Goal: Task Accomplishment & Management: Complete application form

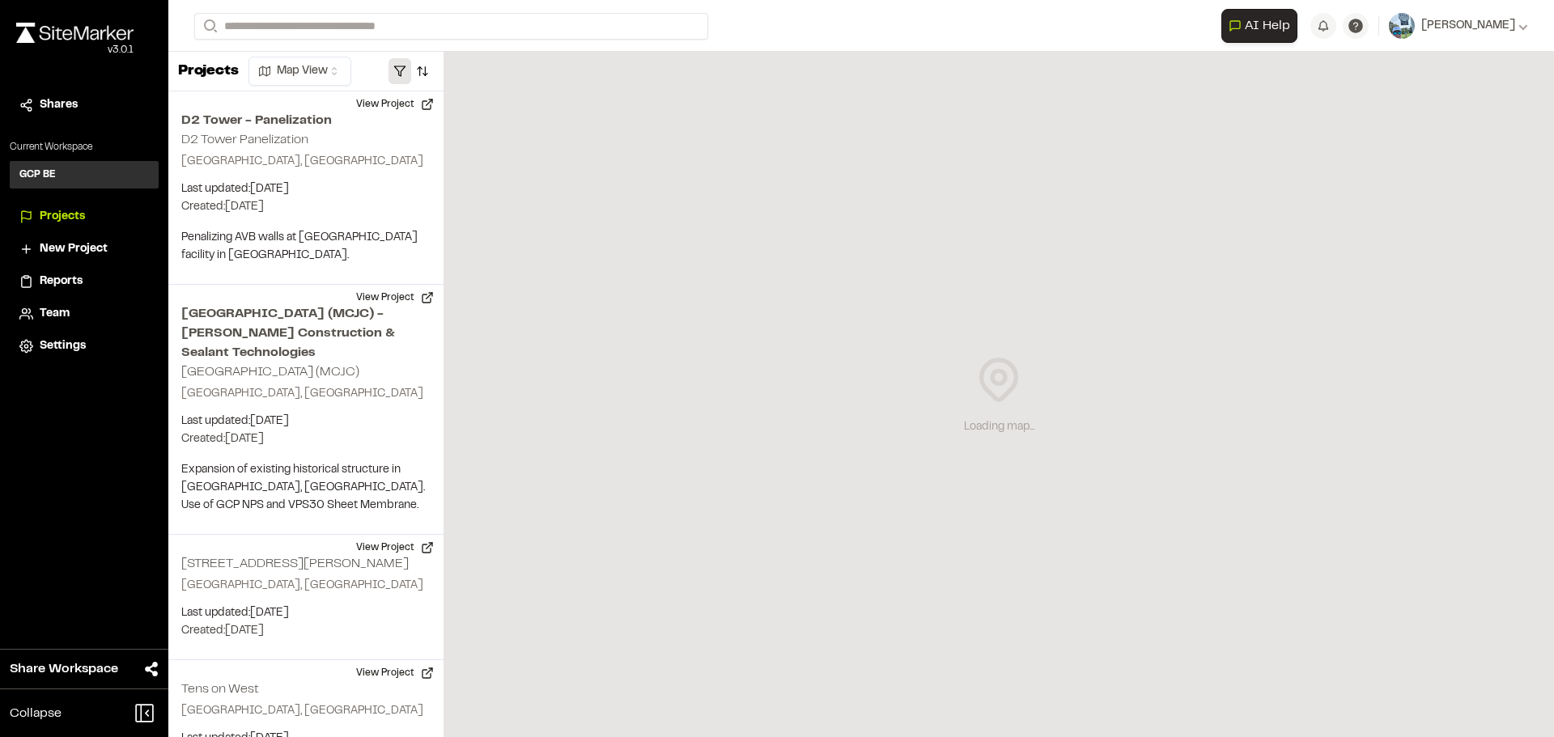
click at [400, 70] on button "button" at bounding box center [399, 71] width 23 height 26
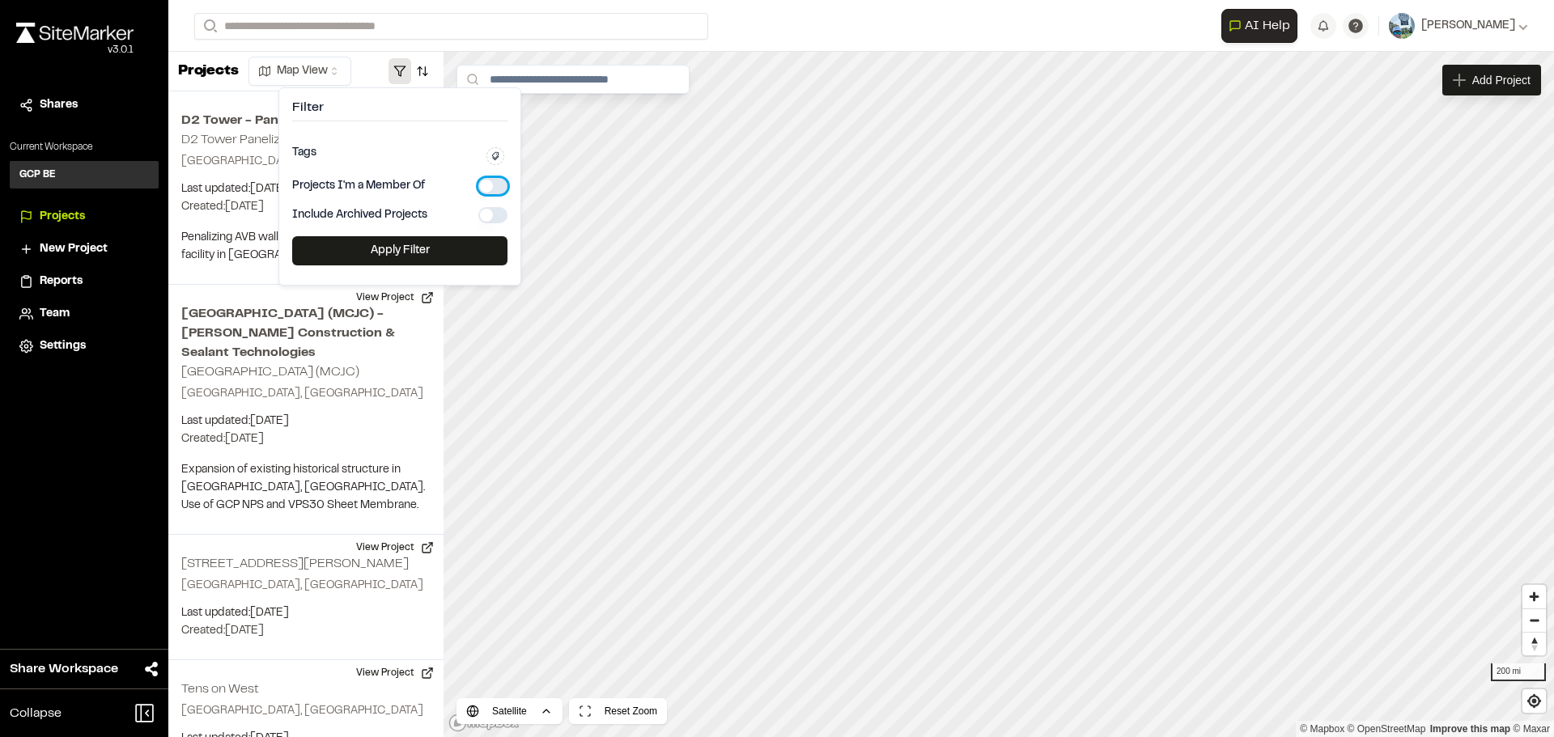
click at [488, 189] on button "button" at bounding box center [492, 186] width 29 height 16
click at [418, 247] on button "Apply Filter" at bounding box center [399, 250] width 215 height 29
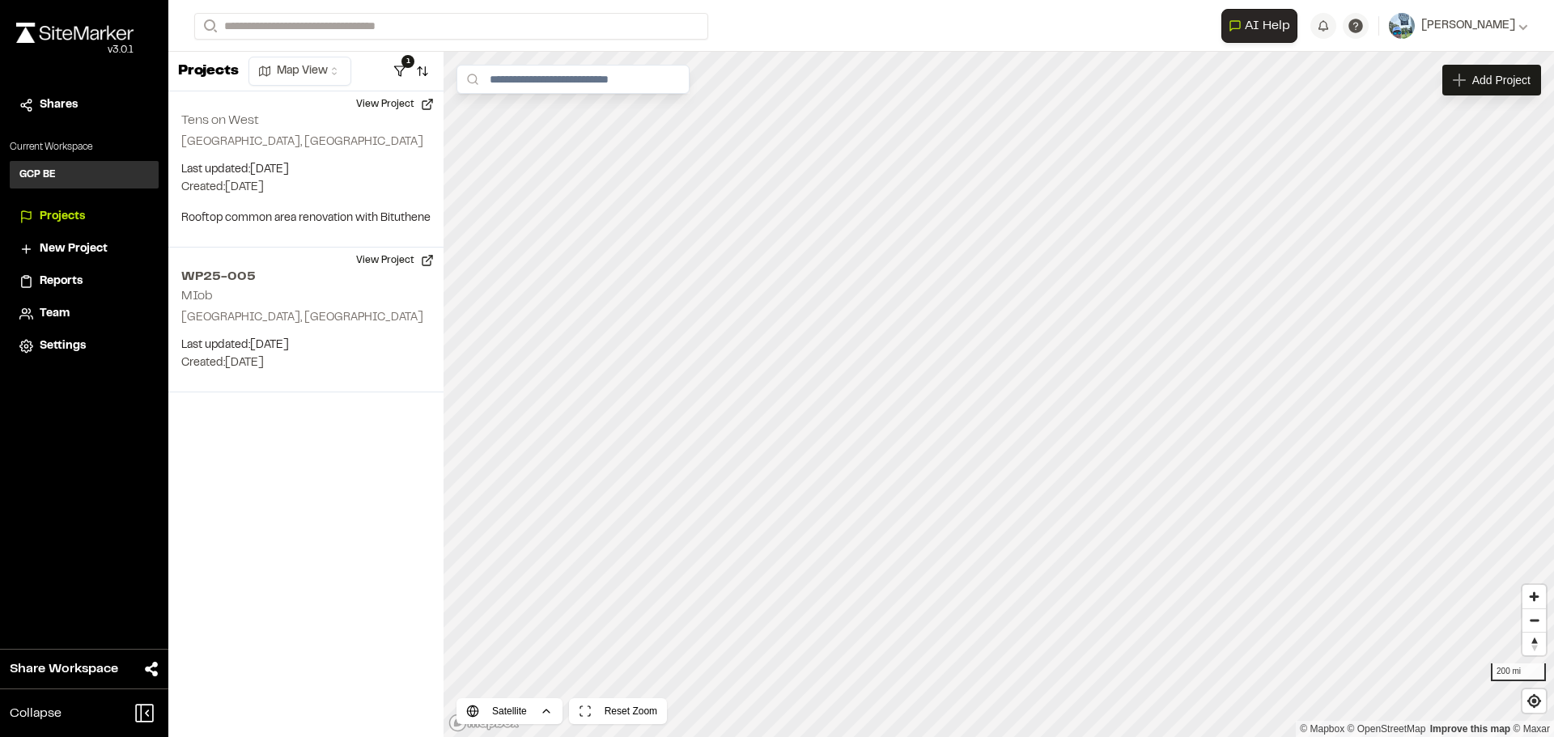
click at [72, 242] on span "New Project" at bounding box center [74, 249] width 68 height 18
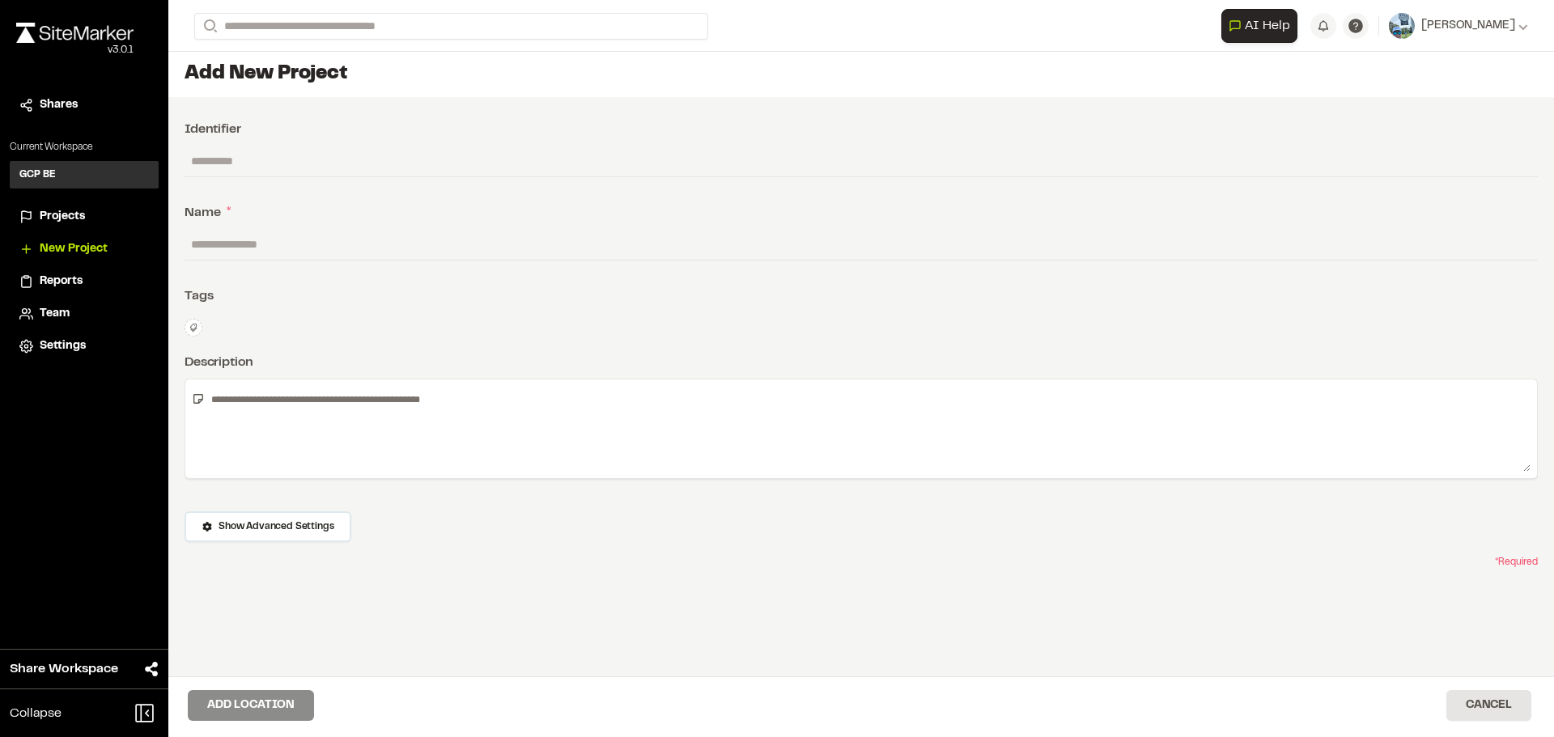
click at [248, 208] on div "Name *" at bounding box center [861, 212] width 1353 height 19
click at [255, 245] on input "text" at bounding box center [861, 244] width 1353 height 31
type input "**********"
click at [244, 396] on textarea at bounding box center [868, 429] width 1326 height 86
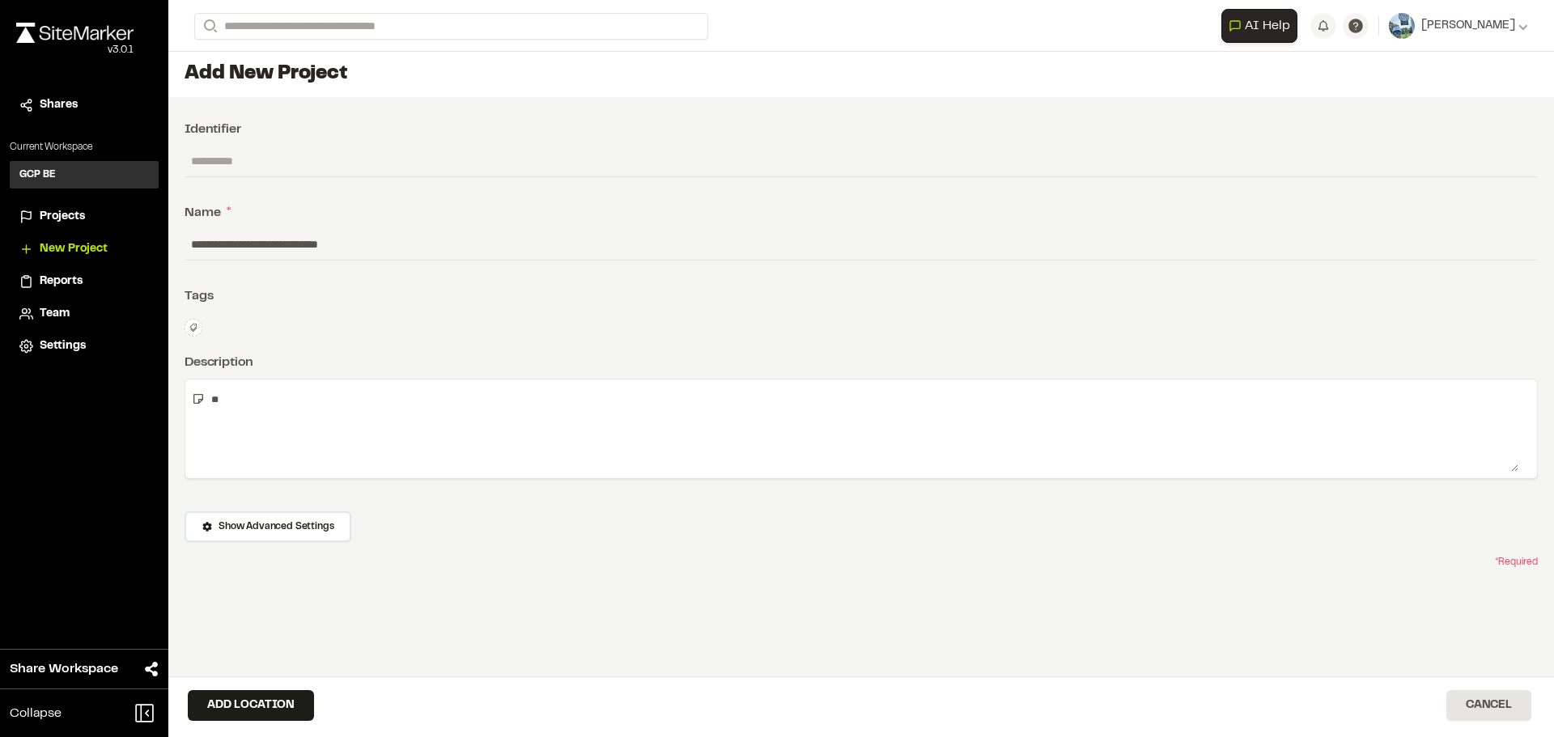
type textarea "*"
type textarea "**********"
click at [196, 325] on icon at bounding box center [194, 328] width 10 height 10
click at [309, 304] on div at bounding box center [777, 368] width 1554 height 737
click at [190, 325] on icon at bounding box center [194, 328] width 10 height 10
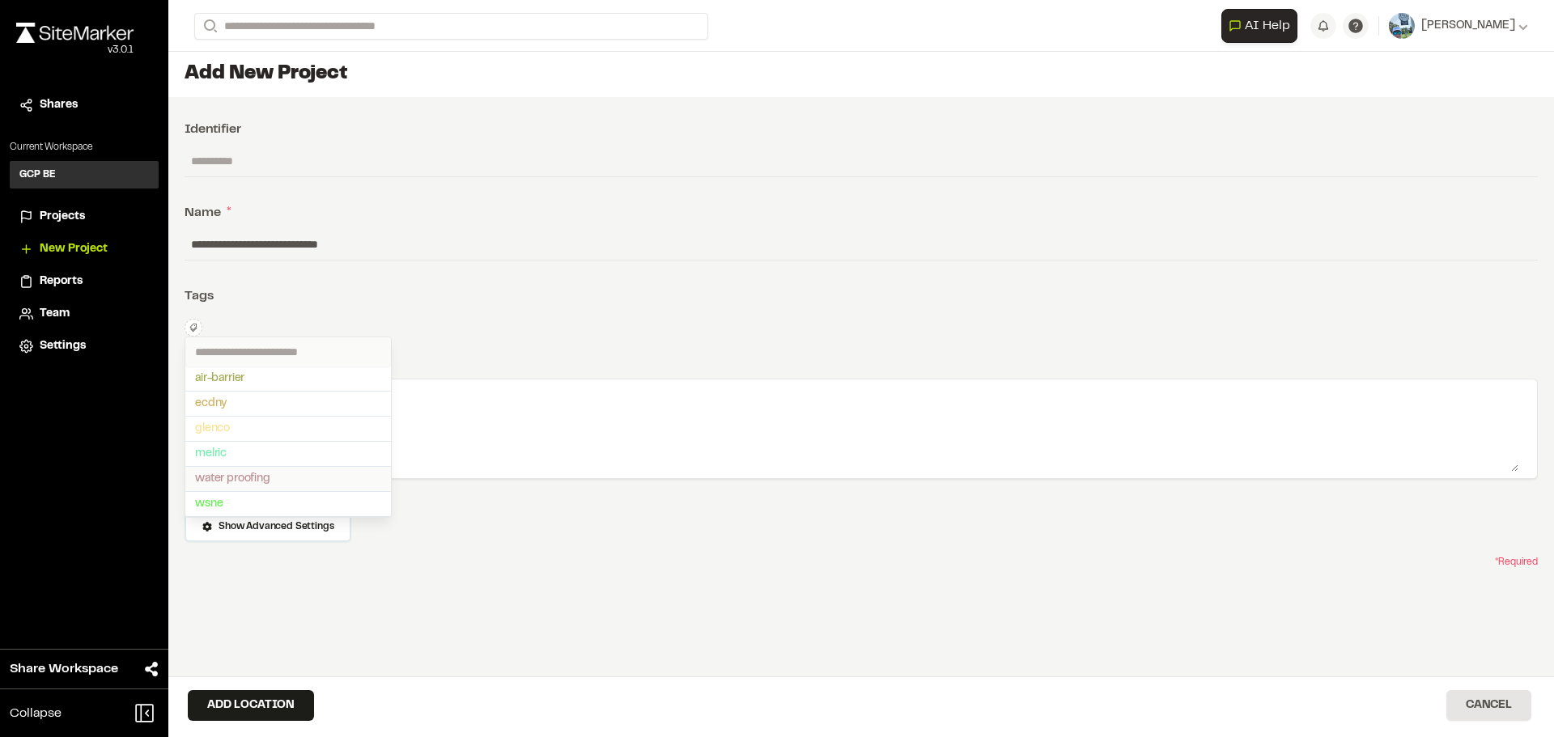
click at [224, 480] on span "water proofing" at bounding box center [288, 479] width 186 height 18
click at [256, 702] on div at bounding box center [777, 368] width 1554 height 737
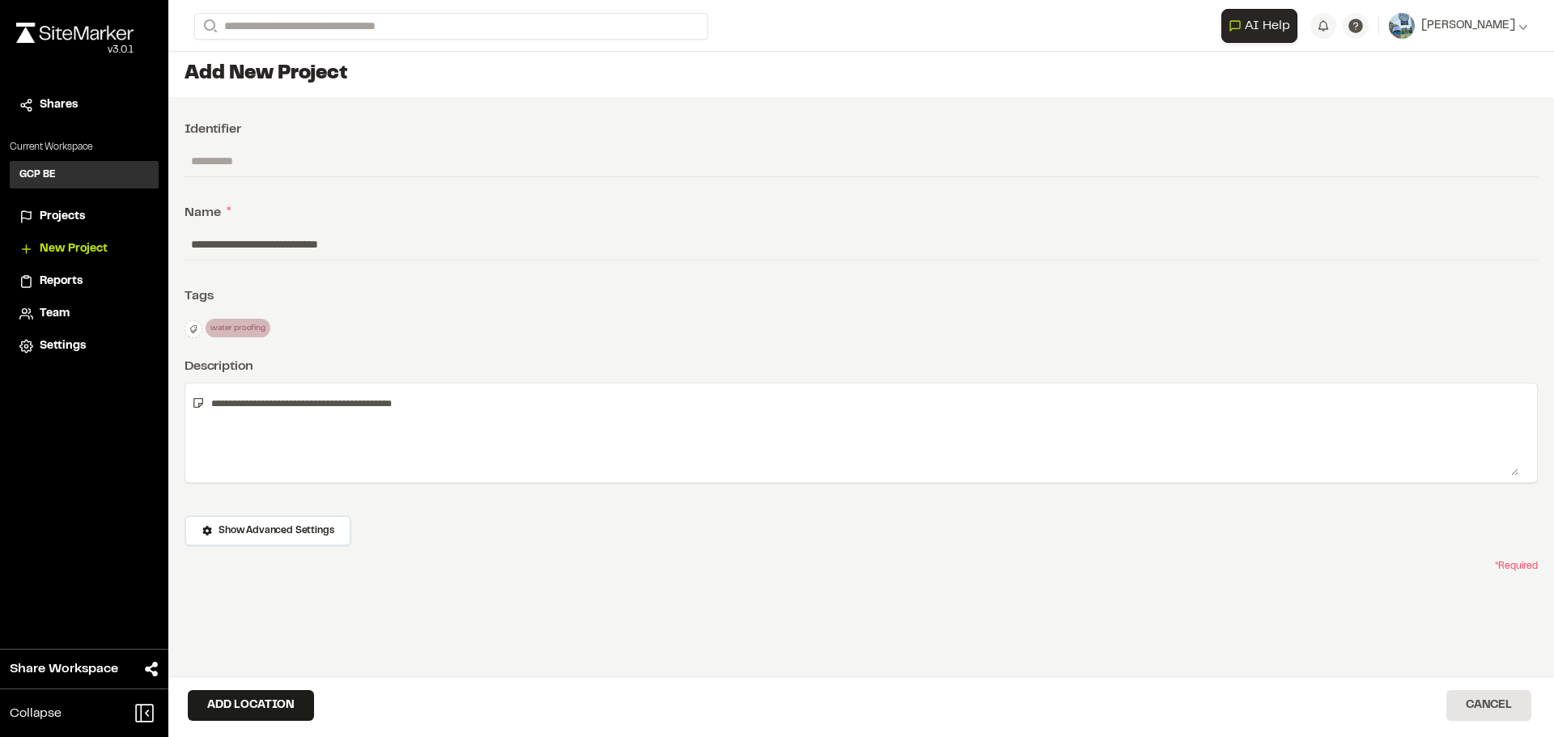
click at [1503, 561] on span "* Required" at bounding box center [1516, 566] width 43 height 15
click at [312, 530] on span "Show Advanced Settings" at bounding box center [276, 531] width 115 height 15
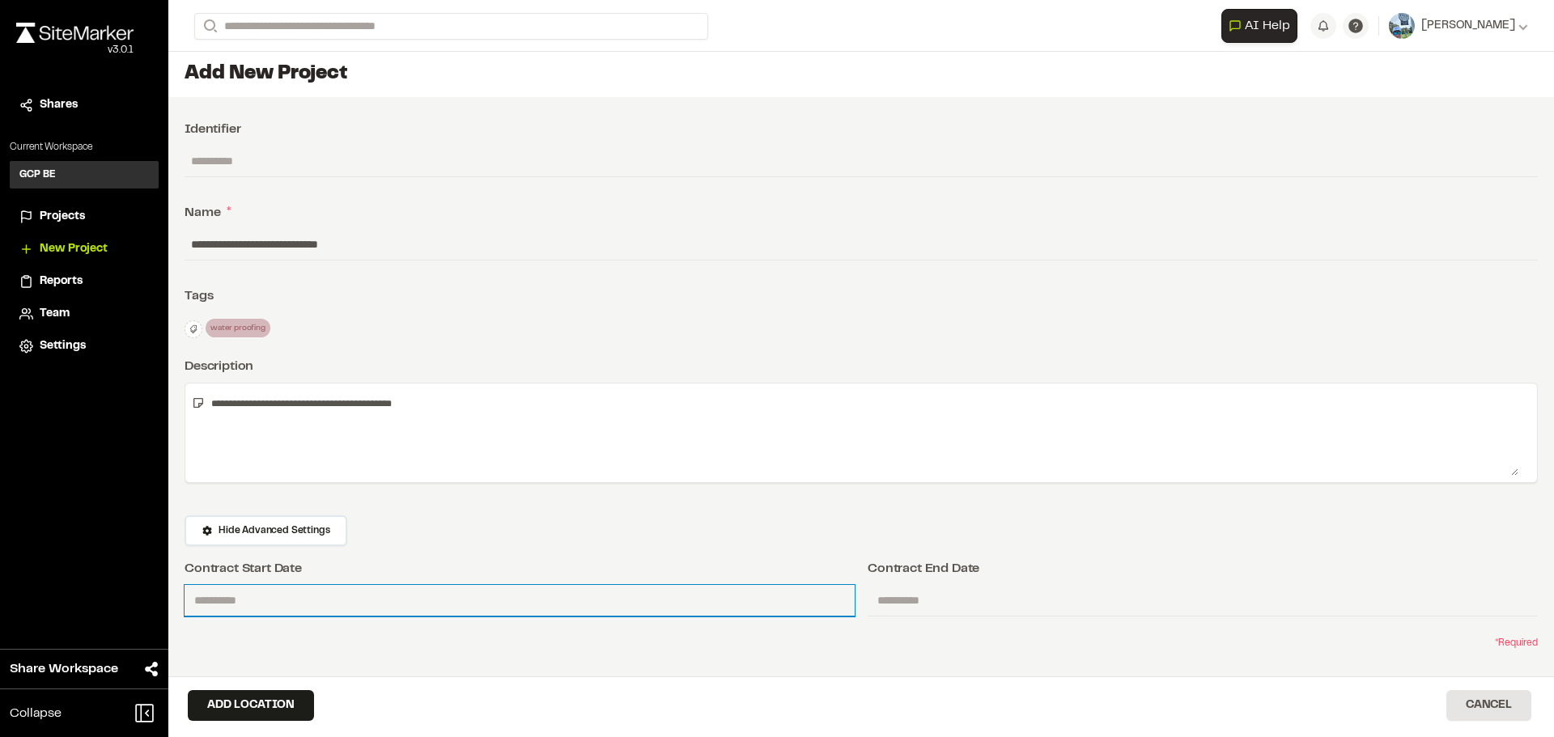
click at [226, 604] on input "text" at bounding box center [520, 601] width 670 height 32
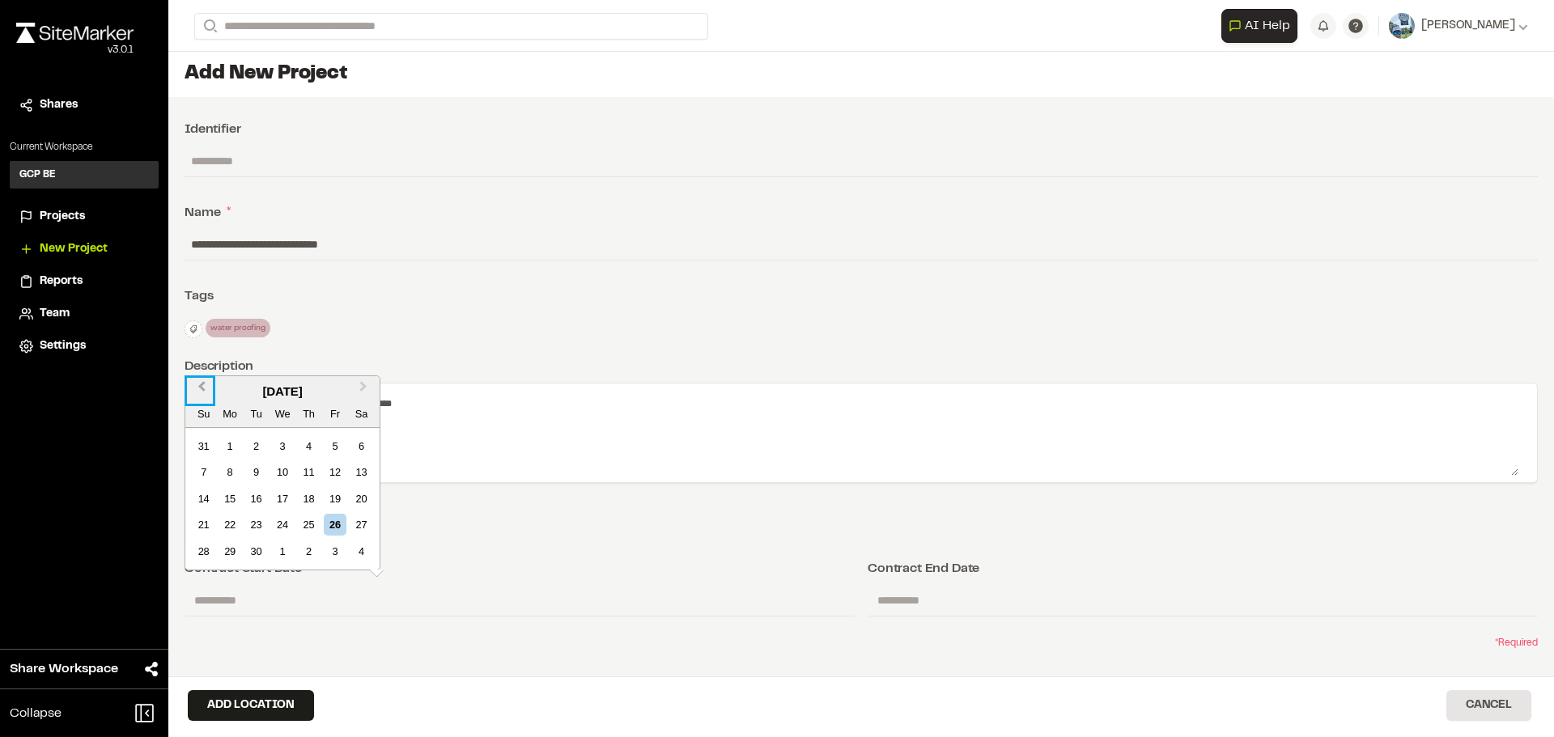
click at [202, 384] on span "Previous Month" at bounding box center [202, 390] width 0 height 24
click at [201, 384] on div "Su" at bounding box center [204, 387] width 22 height 22
click at [206, 363] on button "Previous Month" at bounding box center [200, 364] width 26 height 26
click at [202, 382] on span "Previous Month" at bounding box center [202, 390] width 0 height 24
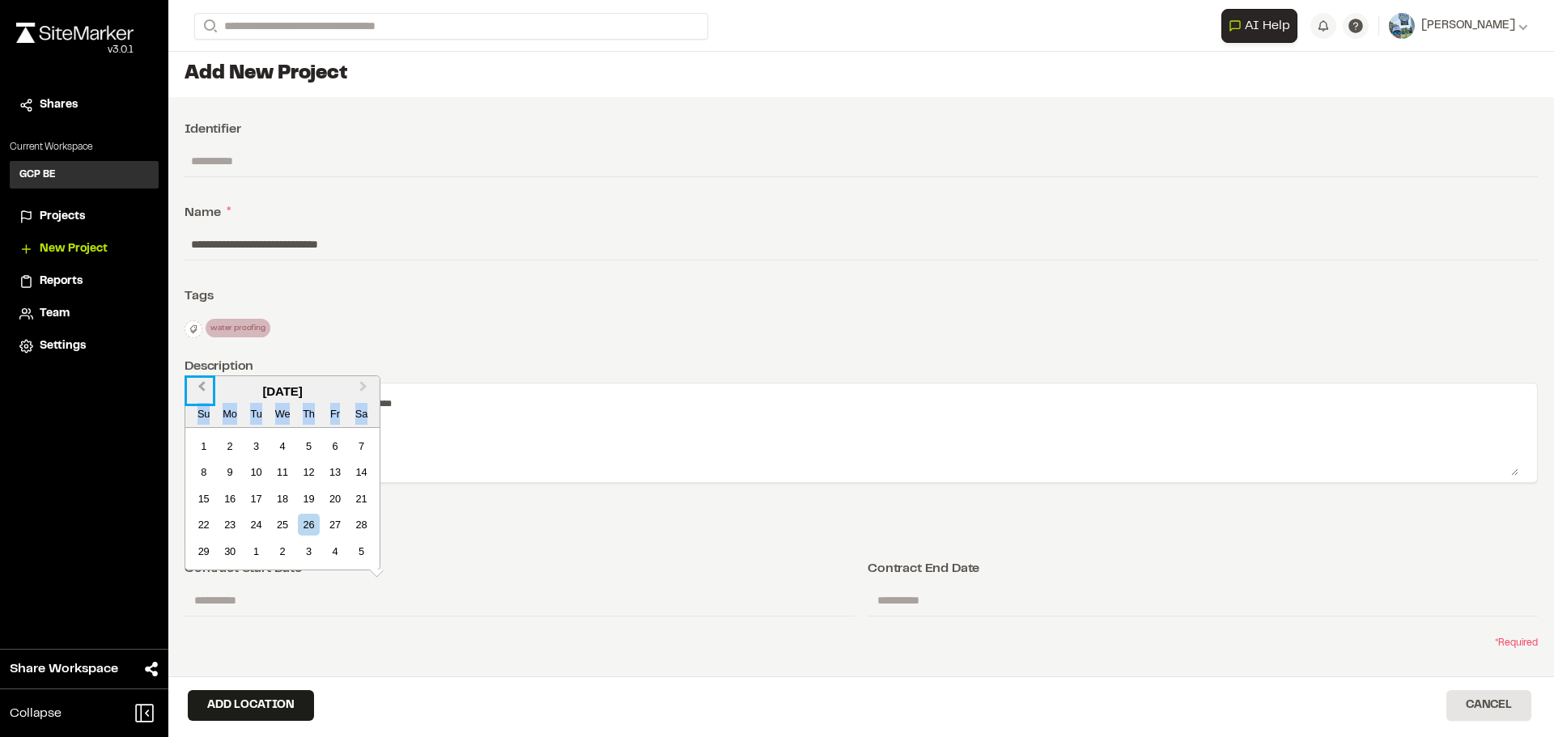
click at [202, 382] on span "Previous Month" at bounding box center [202, 390] width 0 height 24
click at [329, 501] on div "21" at bounding box center [335, 499] width 22 height 22
type input "**********"
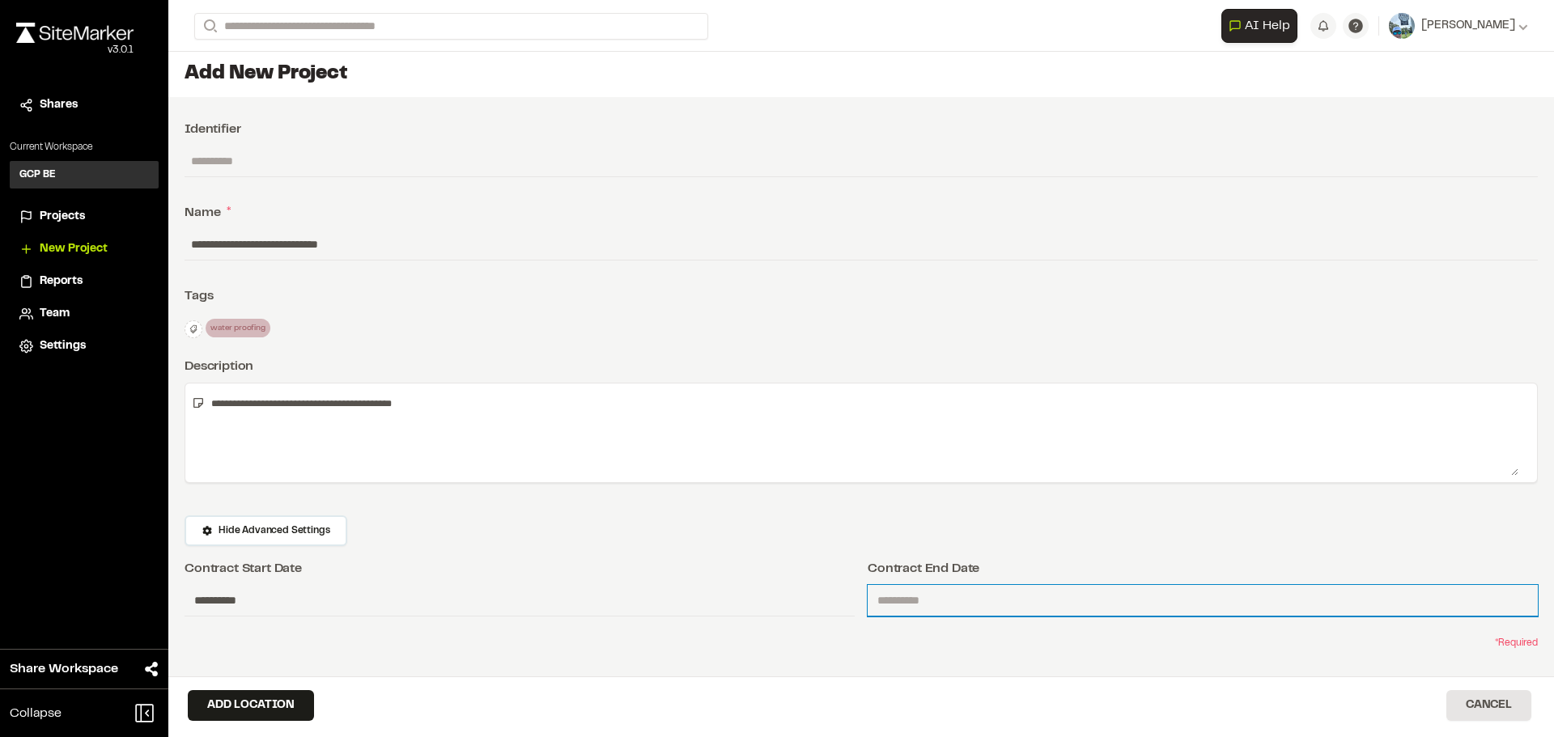
click at [888, 595] on input "text" at bounding box center [1203, 601] width 670 height 32
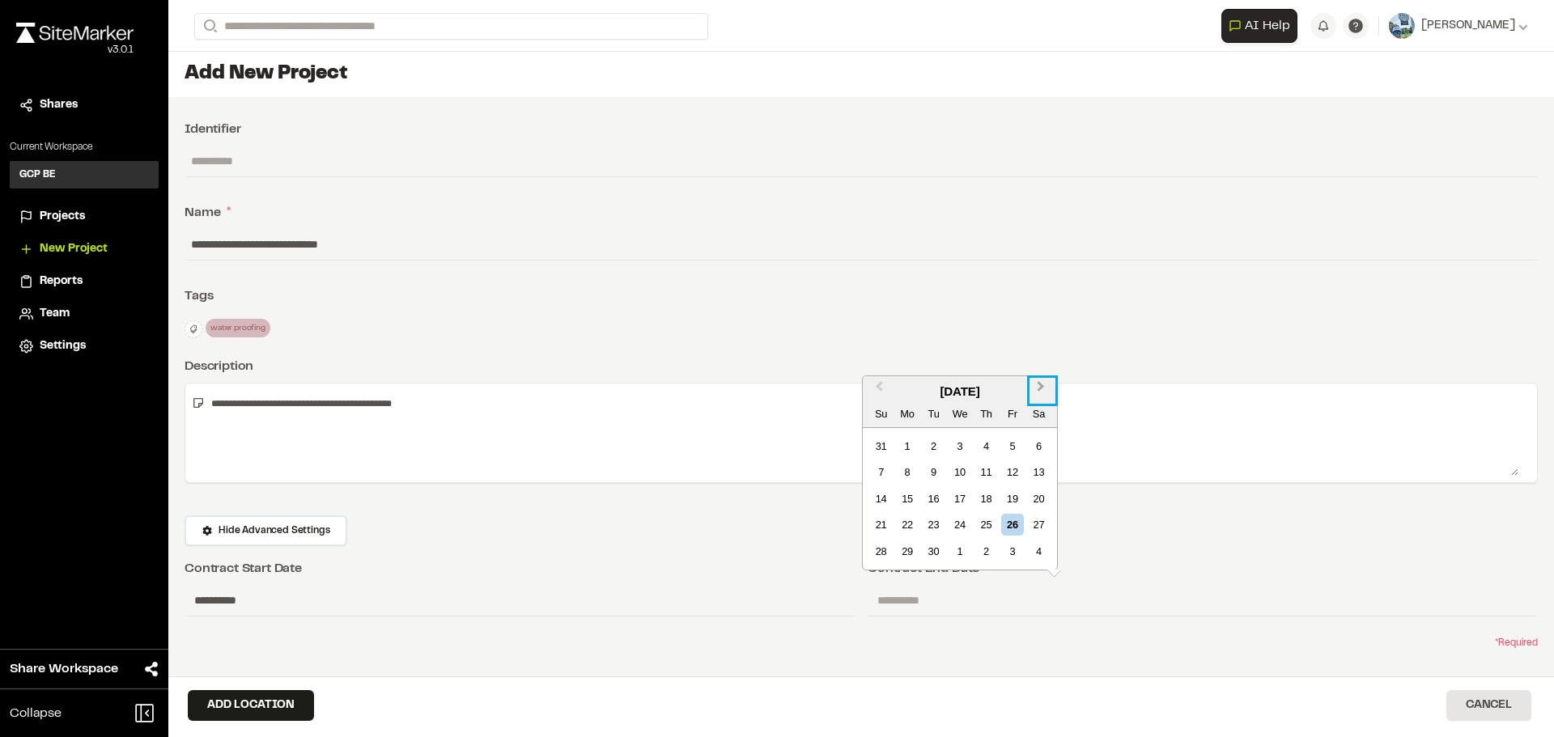
click at [1041, 387] on span "Next Month" at bounding box center [1041, 390] width 0 height 24
click at [1041, 384] on span "Next Month" at bounding box center [1041, 390] width 0 height 24
click at [878, 552] on div "30" at bounding box center [881, 552] width 22 height 22
type input "**********"
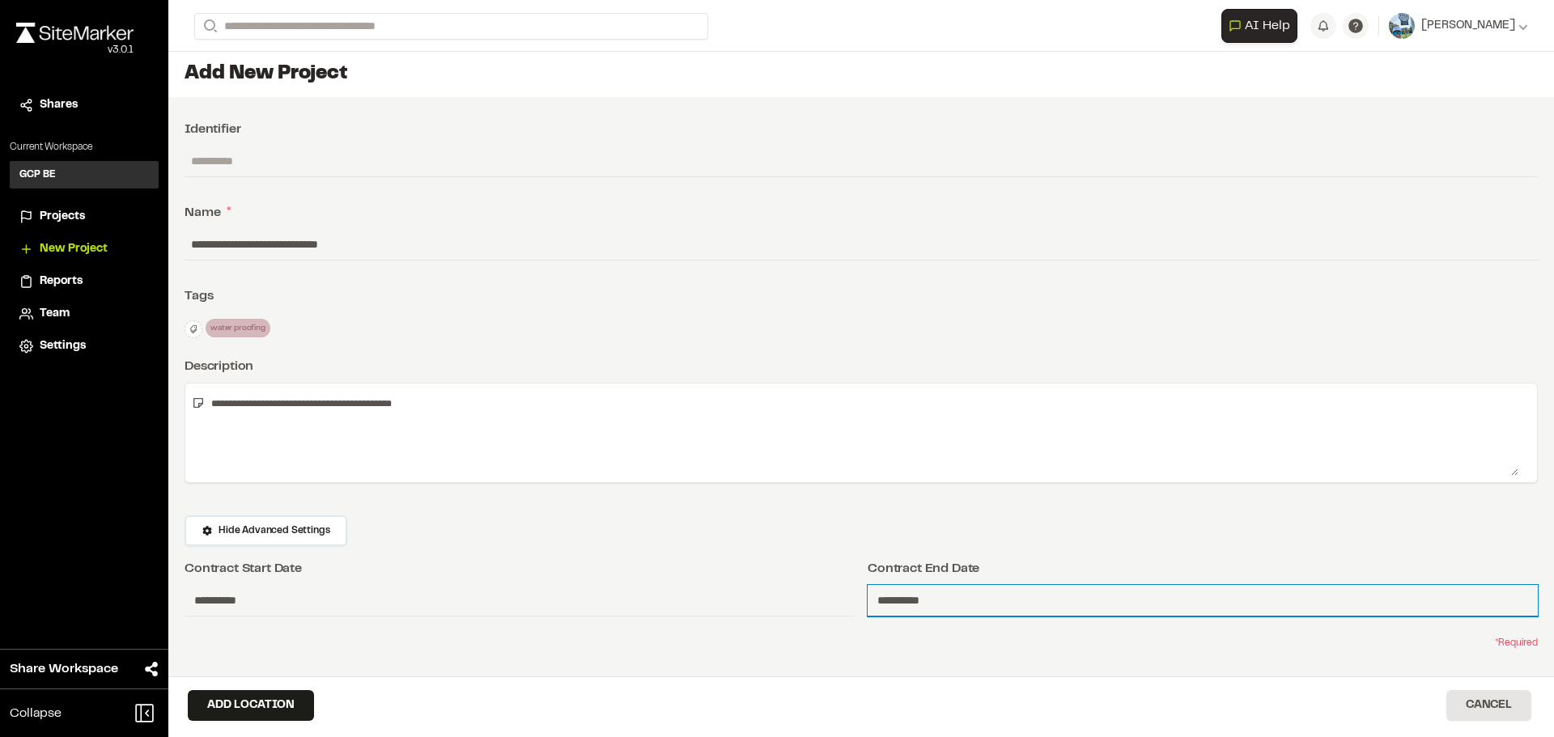
scroll to position [13, 0]
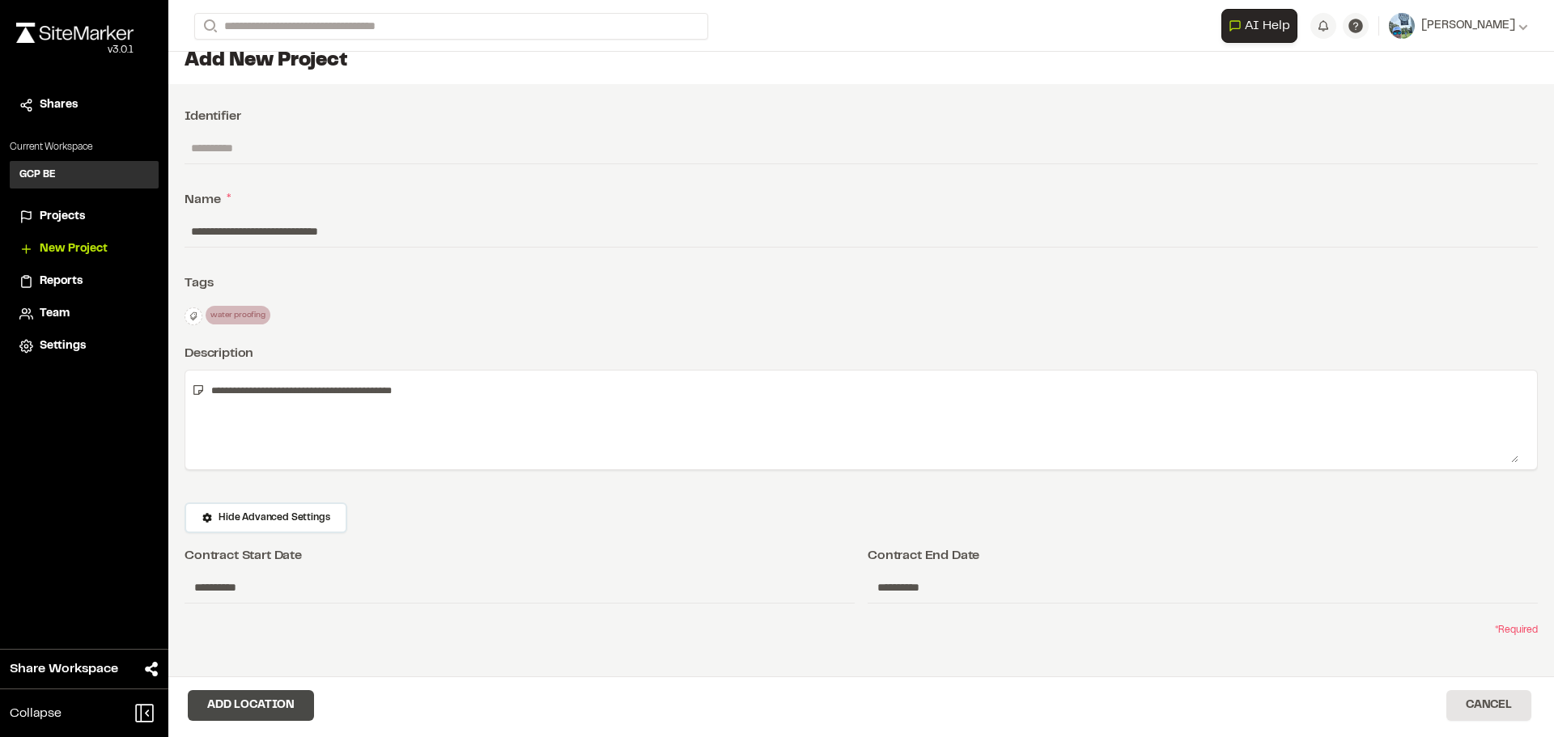
click at [270, 707] on button "Add Location" at bounding box center [251, 705] width 126 height 31
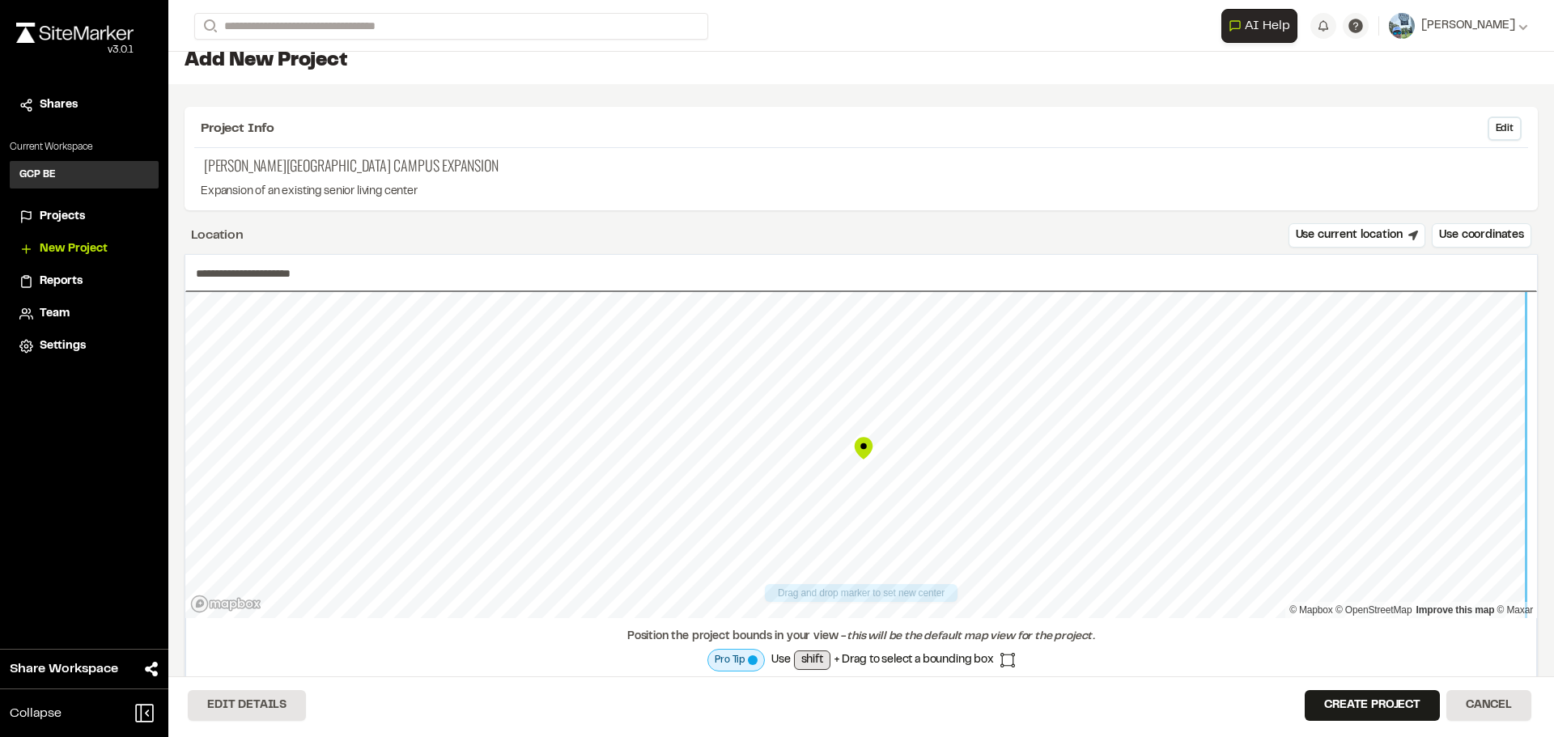
drag, startPoint x: 861, startPoint y: 450, endPoint x: 869, endPoint y: 455, distance: 9.4
click at [869, 455] on div "Map marker" at bounding box center [863, 448] width 24 height 24
click at [870, 460] on div "Map marker" at bounding box center [859, 450] width 24 height 24
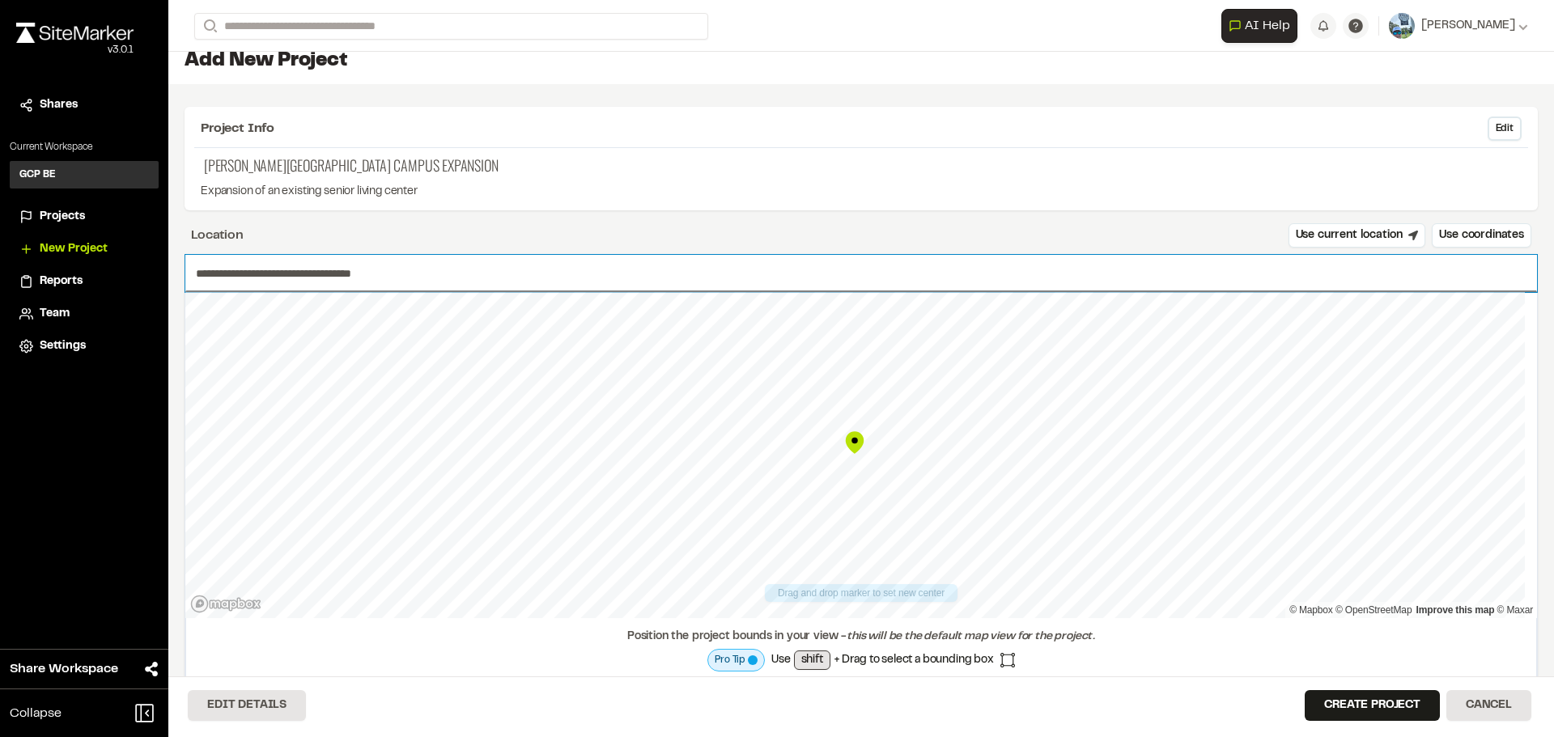
click at [247, 268] on input "**********" at bounding box center [861, 273] width 1352 height 37
drag, startPoint x: 410, startPoint y: 270, endPoint x: 135, endPoint y: 271, distance: 274.4
click at [135, 271] on div "**********" at bounding box center [777, 368] width 1554 height 737
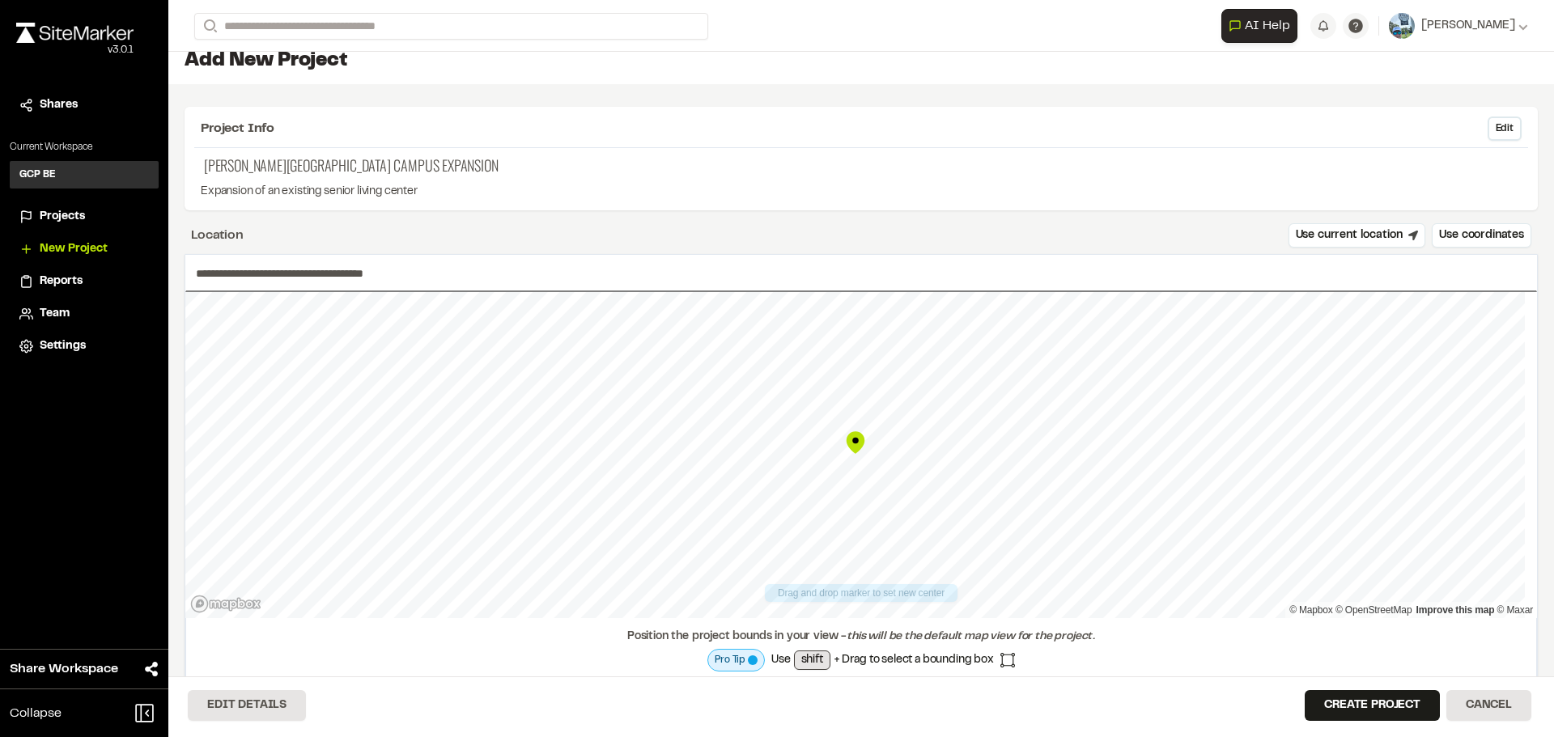
click at [855, 444] on div "Map marker" at bounding box center [855, 443] width 24 height 24
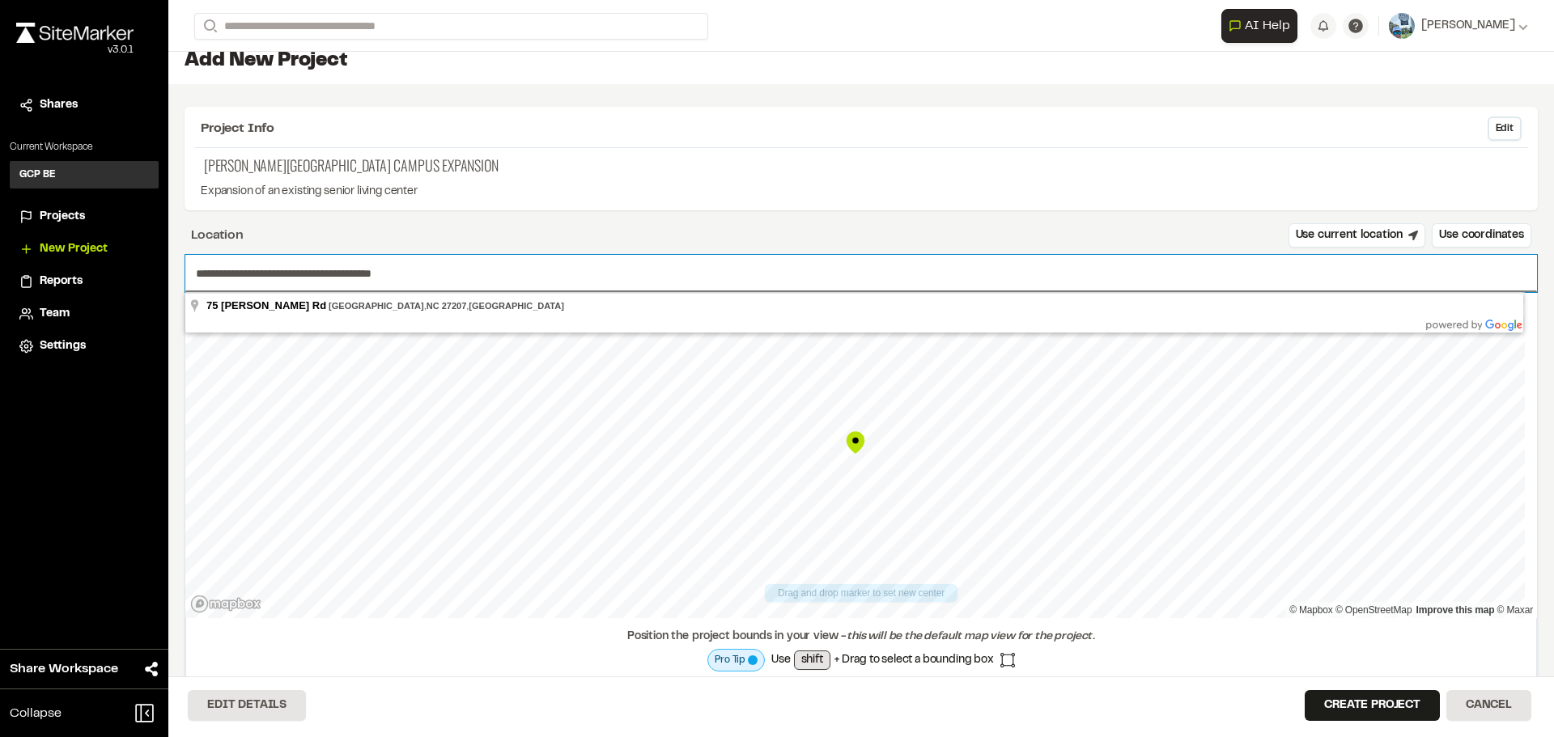
drag, startPoint x: 433, startPoint y: 272, endPoint x: 112, endPoint y: 255, distance: 320.9
click at [112, 255] on div "**********" at bounding box center [777, 368] width 1554 height 737
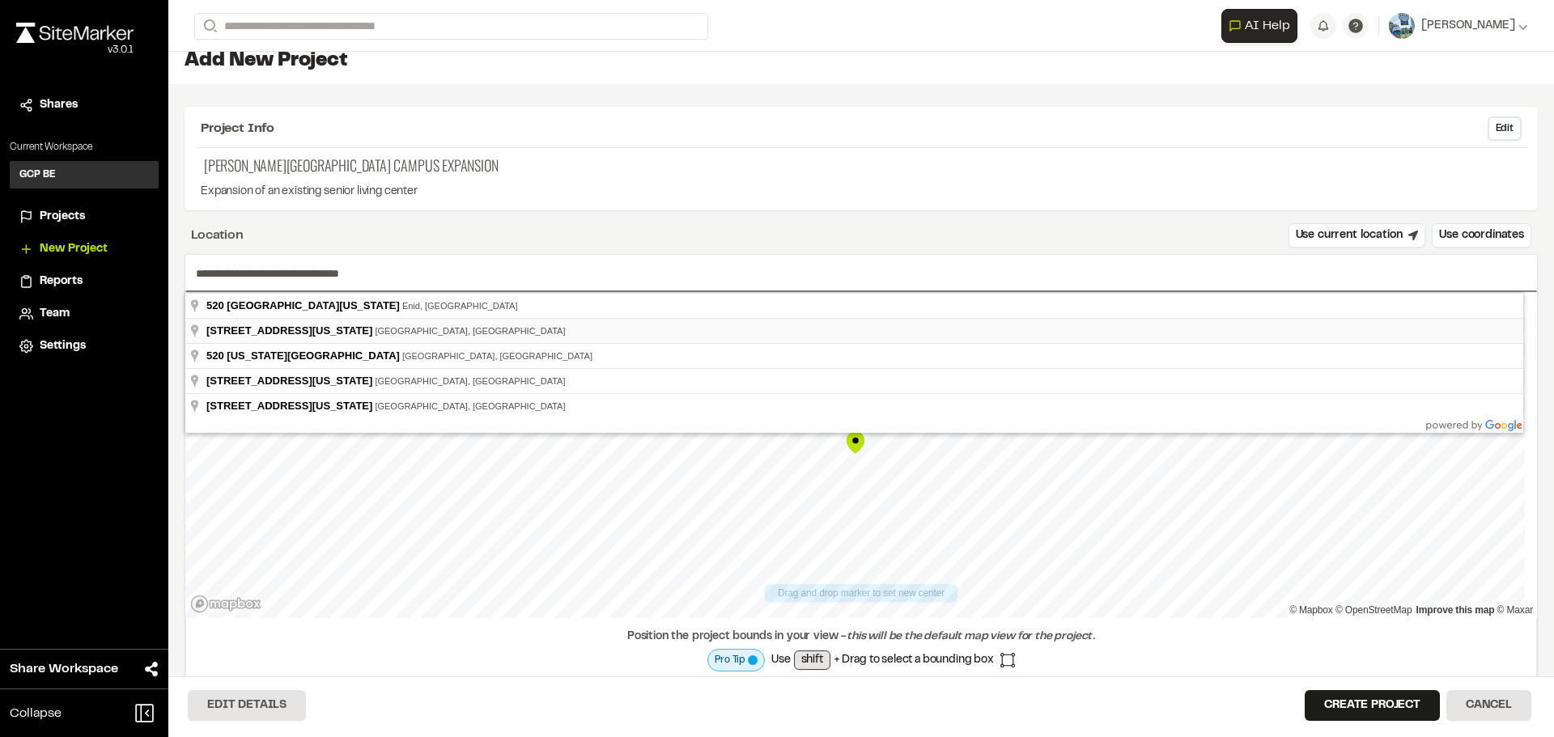
type input "**********"
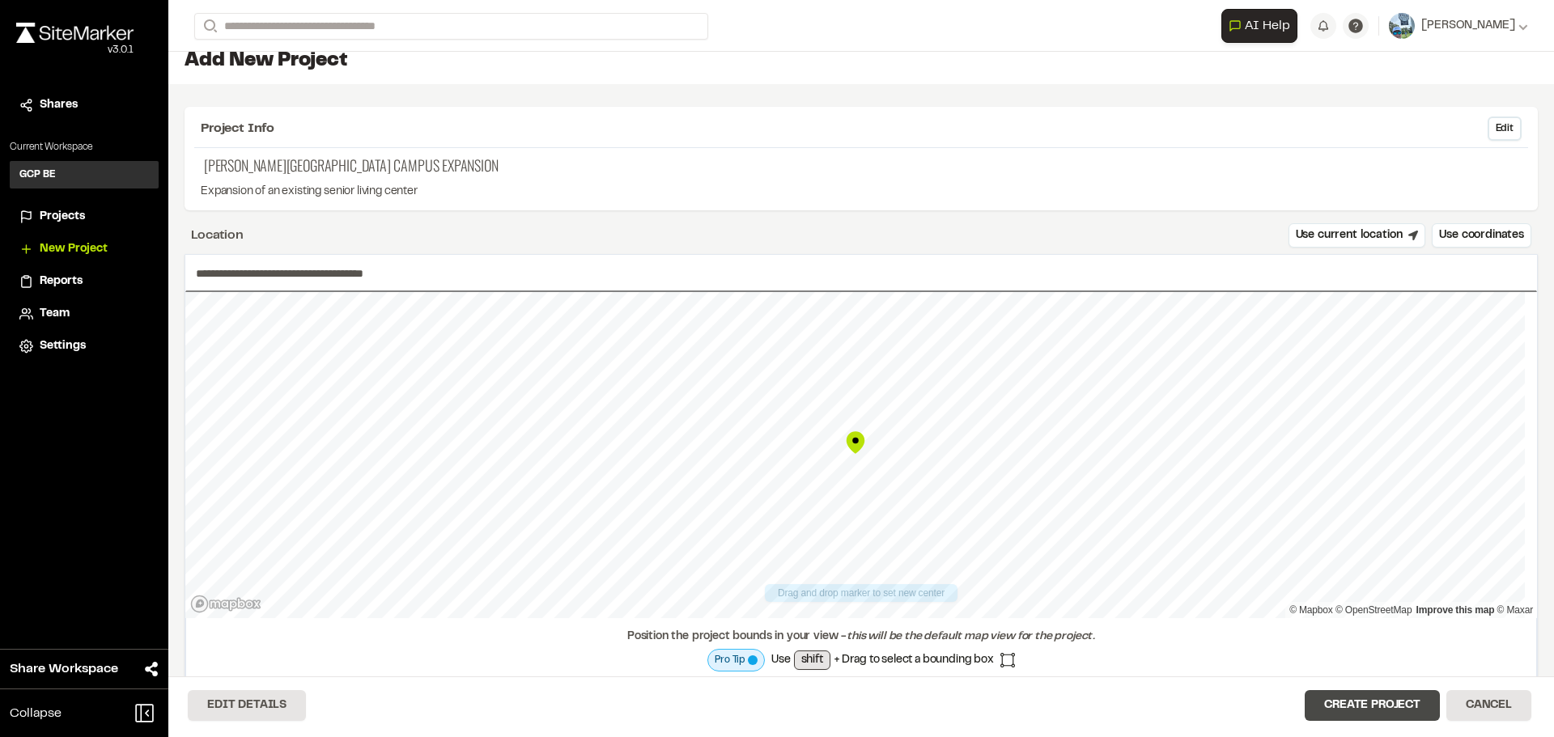
click at [1381, 704] on button "Create Project" at bounding box center [1372, 705] width 135 height 31
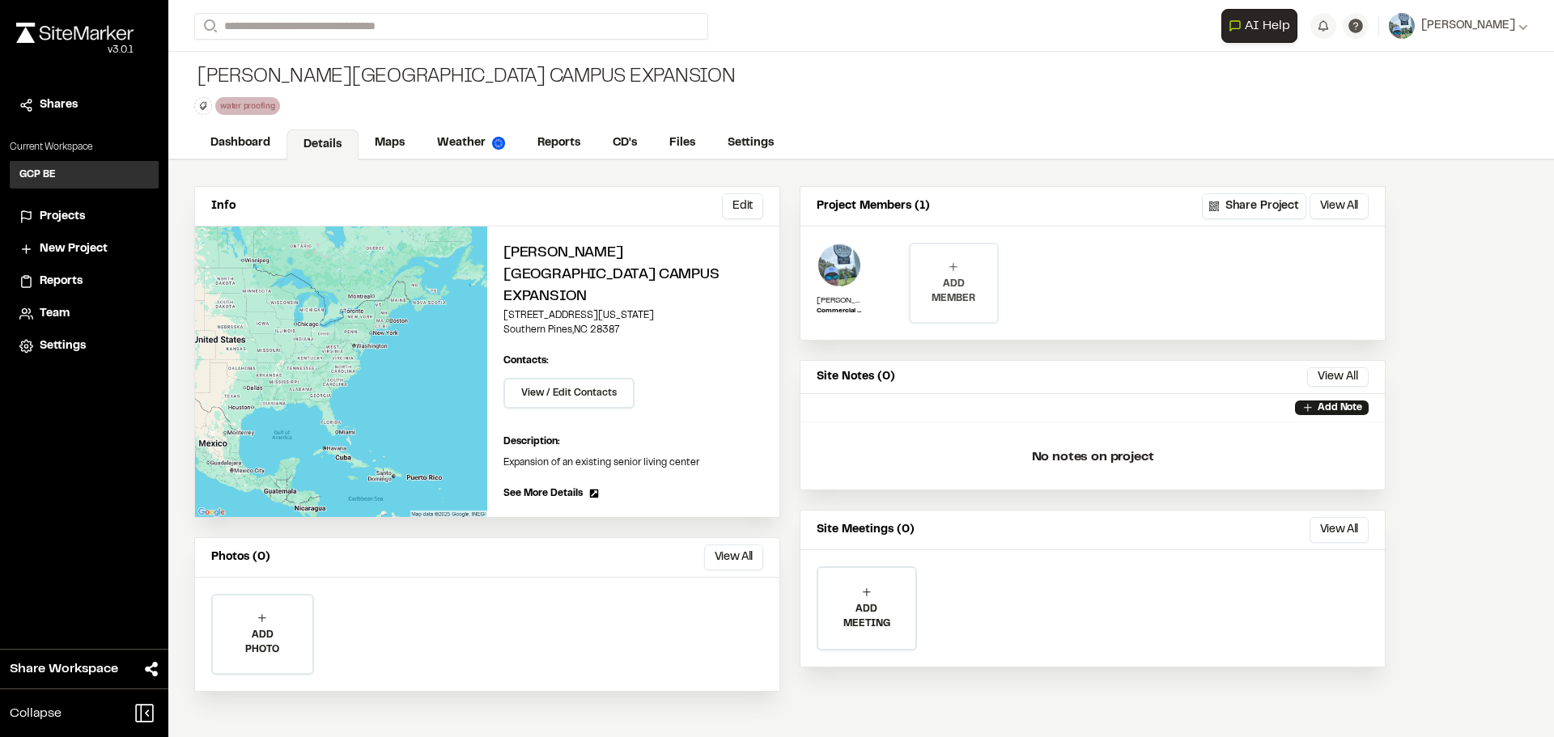
click at [943, 278] on p "ADD MEMBER" at bounding box center [953, 291] width 86 height 29
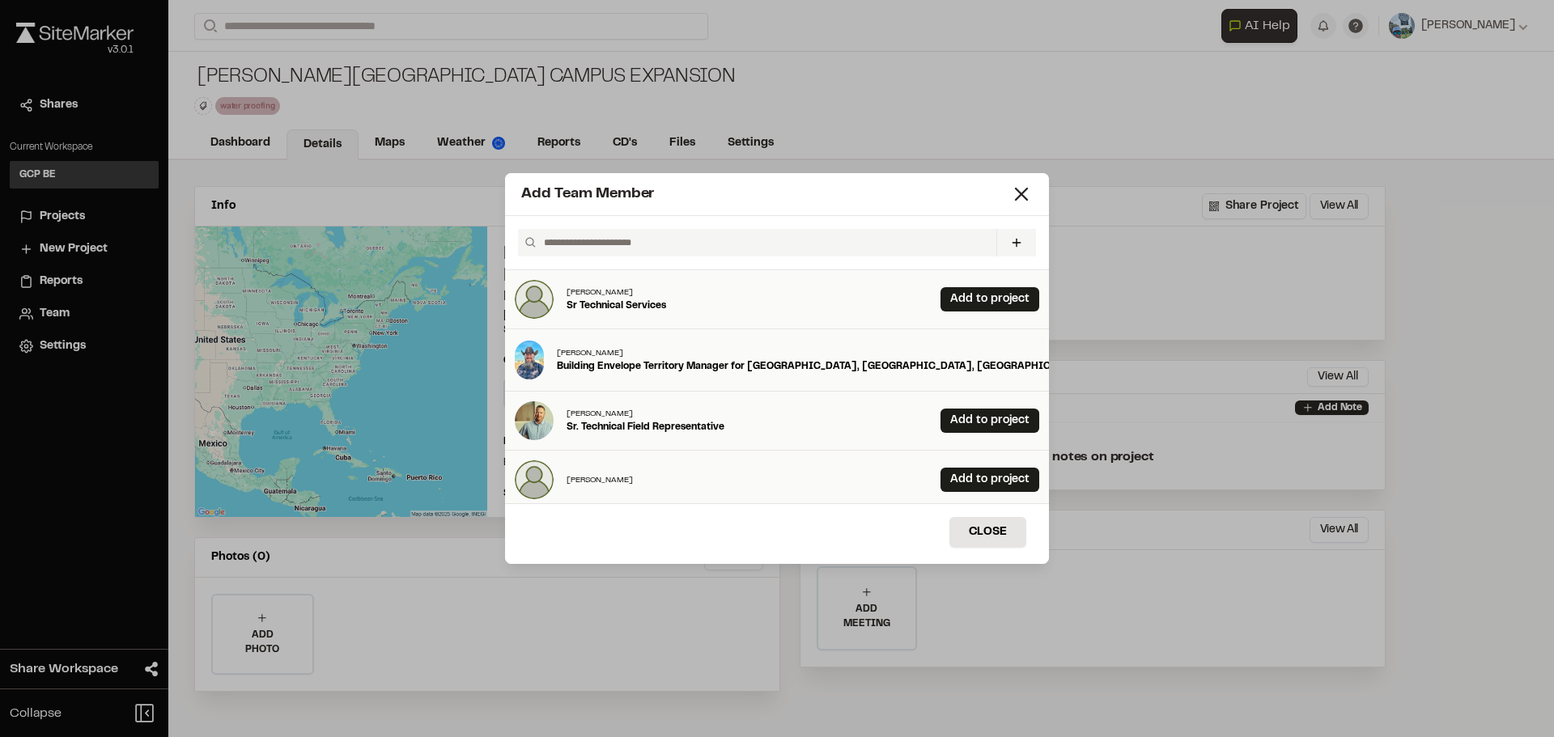
click at [631, 237] on input "text" at bounding box center [763, 243] width 452 height 28
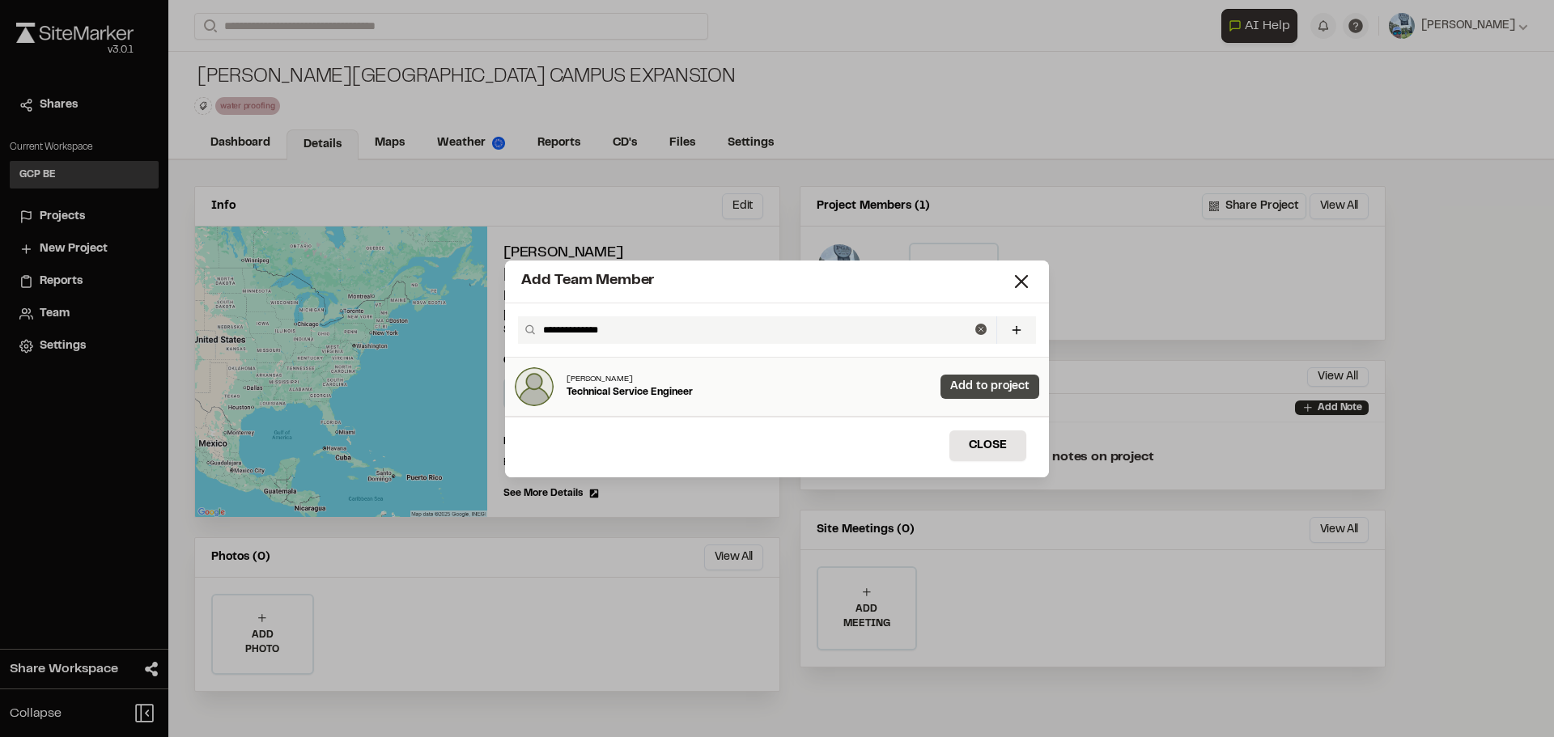
type input "**********"
click at [945, 384] on link "Add to project" at bounding box center [989, 387] width 99 height 24
click at [1021, 282] on line at bounding box center [1021, 281] width 11 height 11
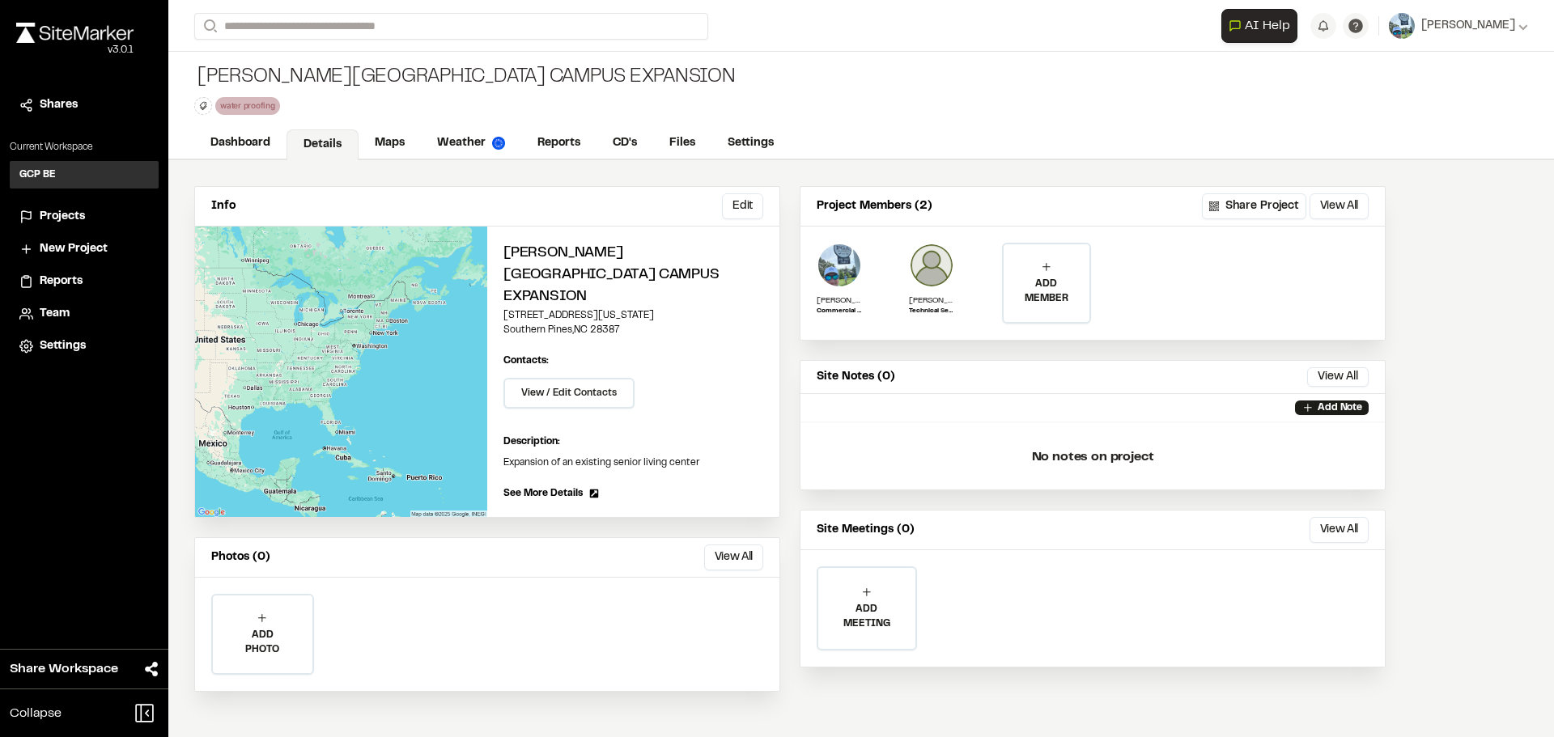
click at [81, 219] on span "Projects" at bounding box center [62, 217] width 45 height 18
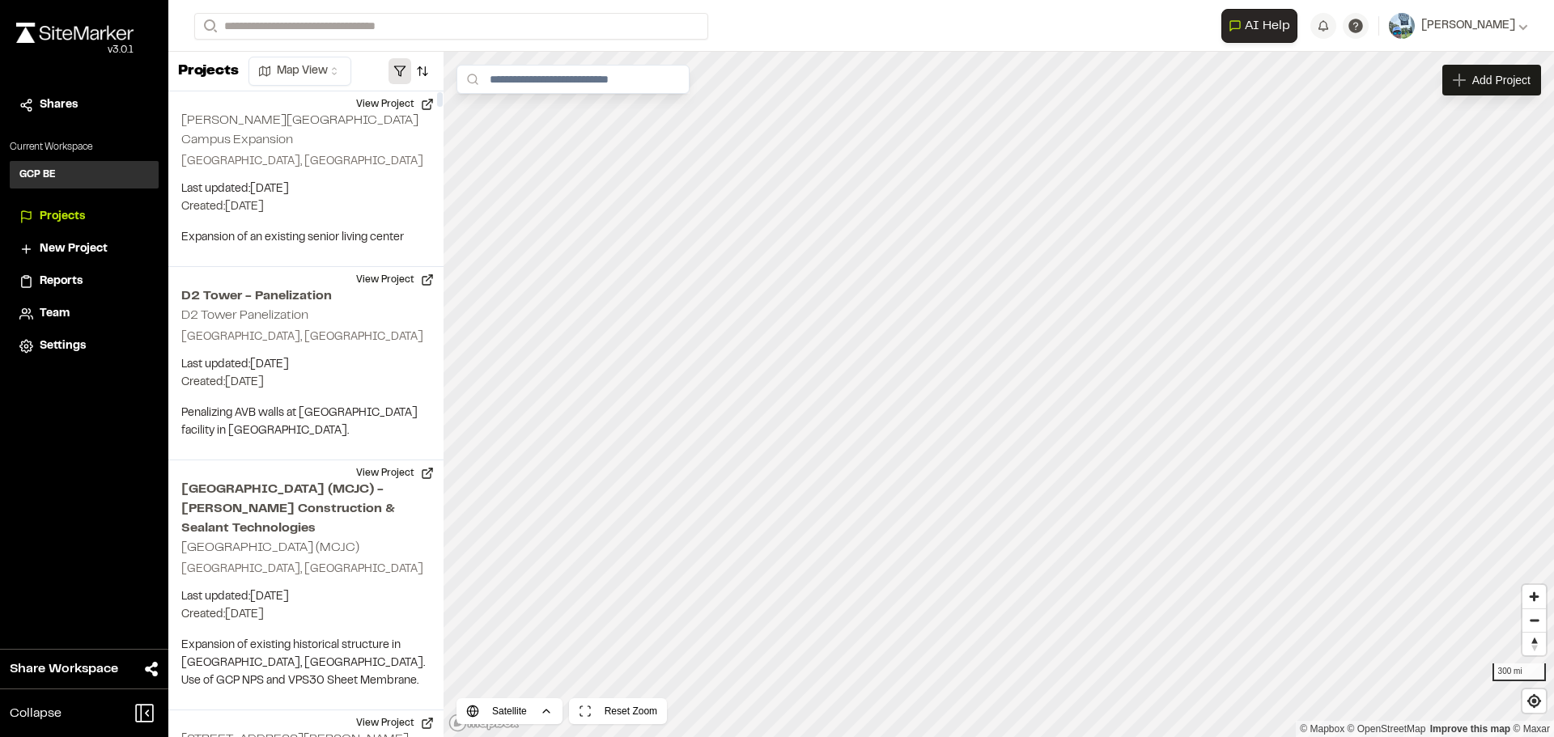
click at [397, 68] on button "button" at bounding box center [399, 71] width 23 height 26
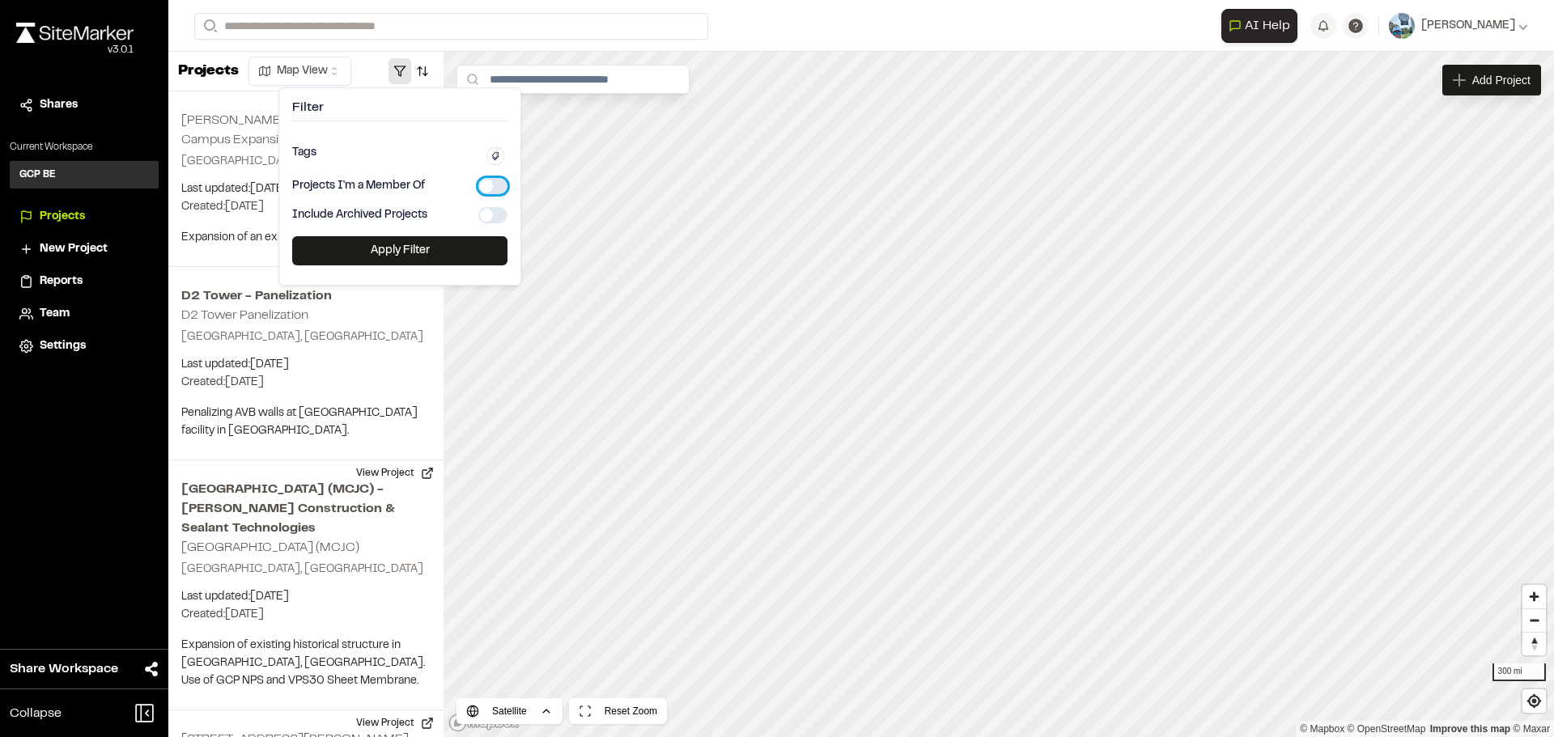
click at [485, 185] on button "button" at bounding box center [492, 186] width 29 height 16
click at [443, 242] on button "Apply Filter" at bounding box center [399, 250] width 215 height 29
